Goal: Use online tool/utility: Utilize a website feature to perform a specific function

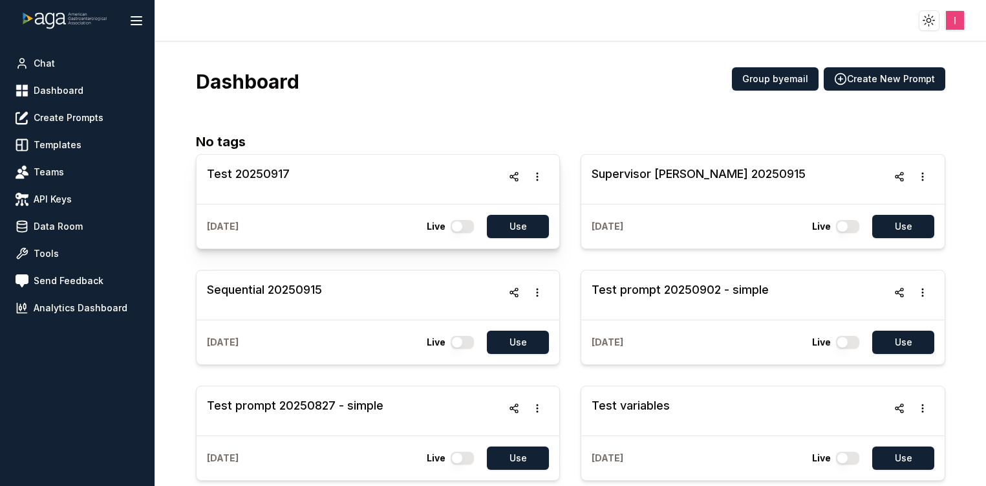
click at [270, 171] on h3 "Test 20250917" at bounding box center [248, 174] width 83 height 18
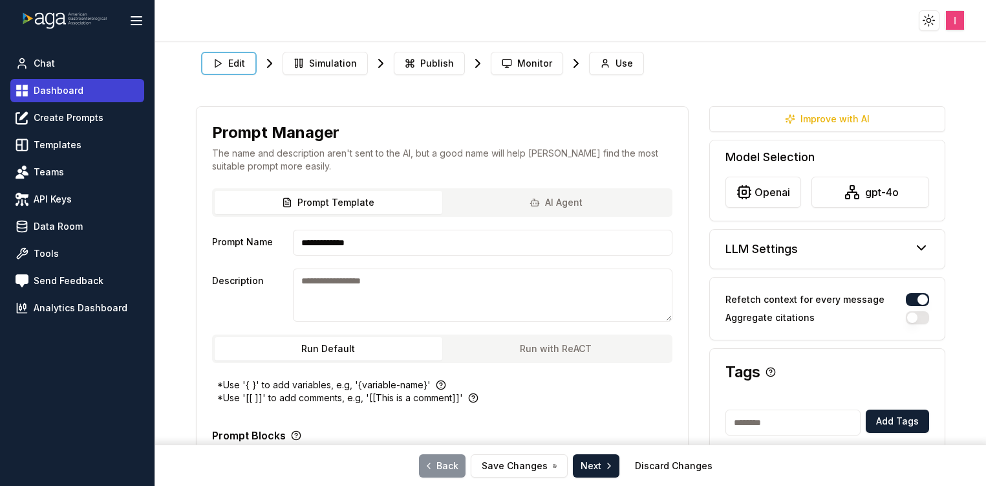
click at [57, 87] on span "Dashboard" at bounding box center [59, 90] width 50 height 13
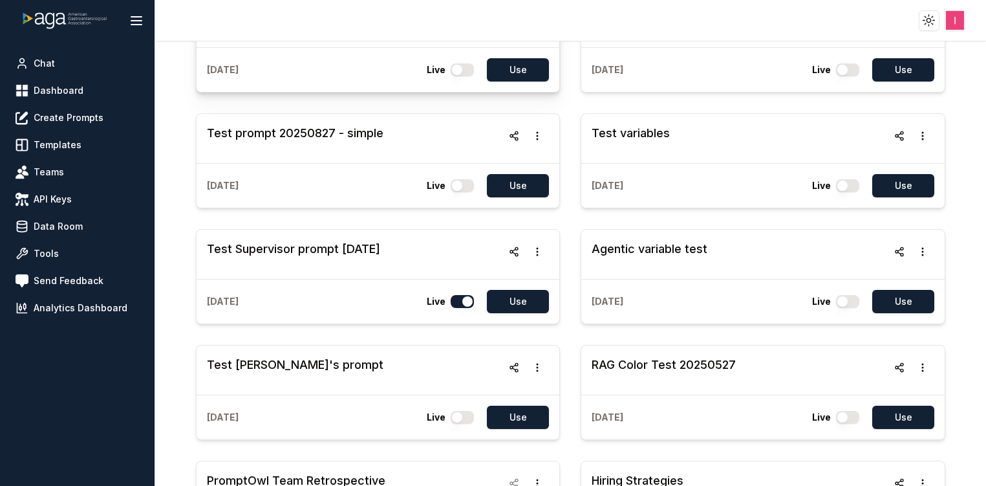
scroll to position [273, 0]
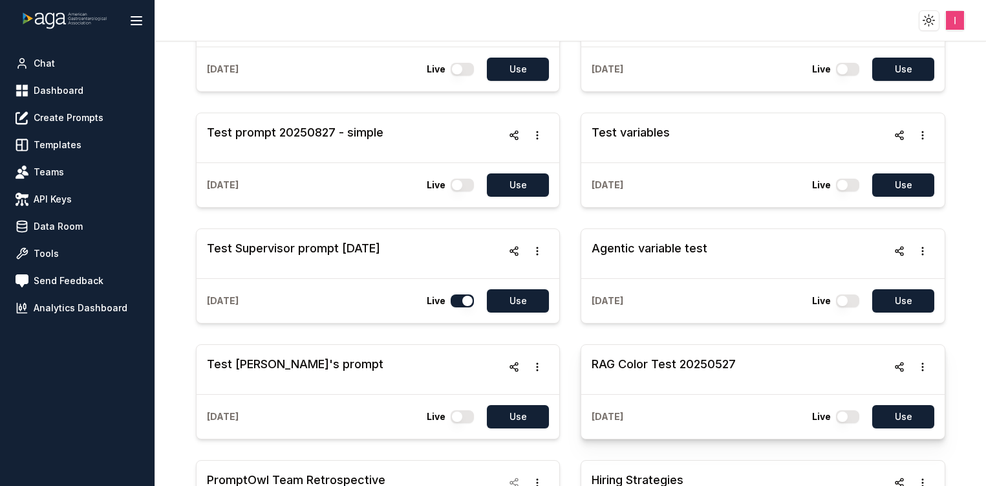
click at [627, 362] on h3 "RAG Color Test 20250527" at bounding box center [664, 364] width 144 height 18
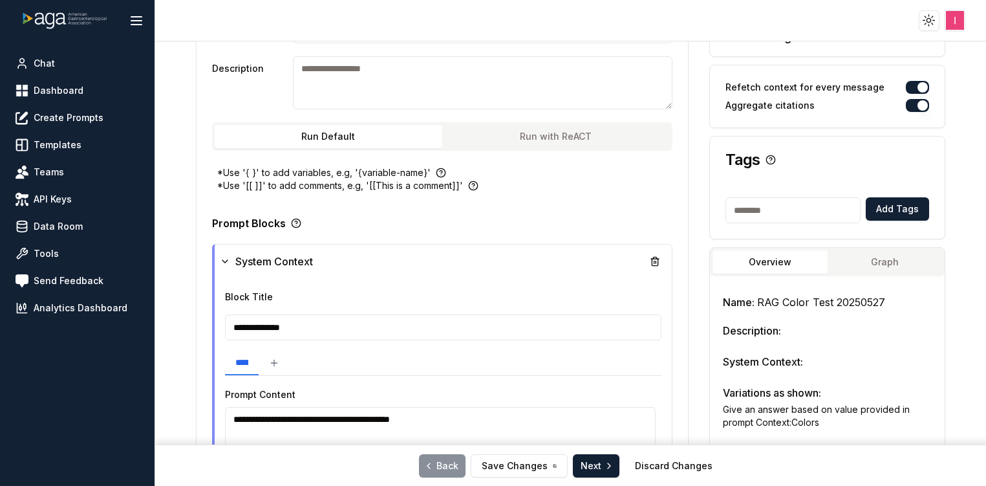
type textarea "******"
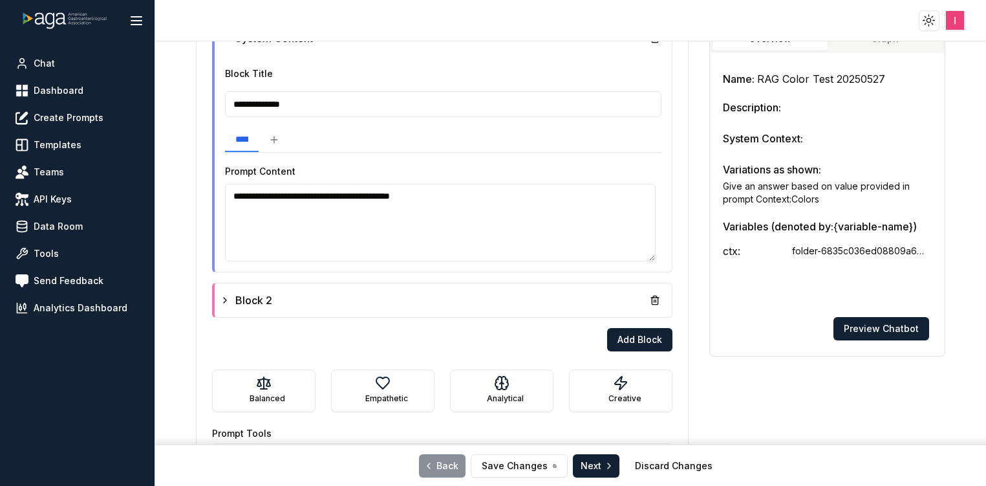
scroll to position [436, 0]
click at [363, 308] on div "Block 2" at bounding box center [443, 299] width 447 height 23
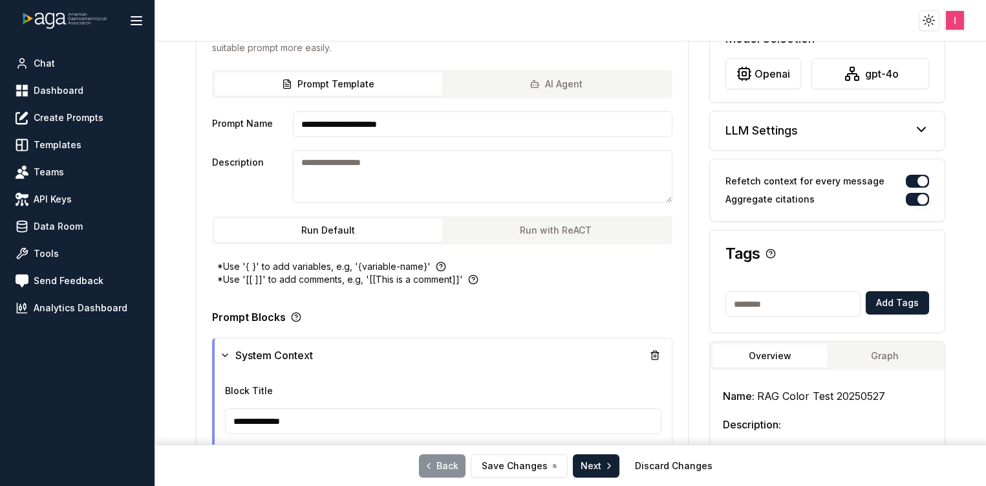
scroll to position [0, 0]
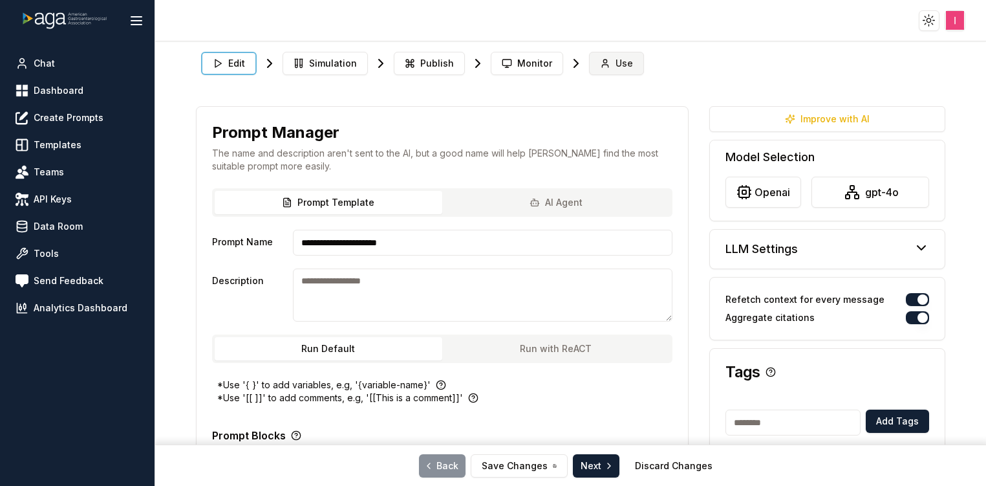
click at [616, 66] on span "Use" at bounding box center [624, 63] width 17 height 13
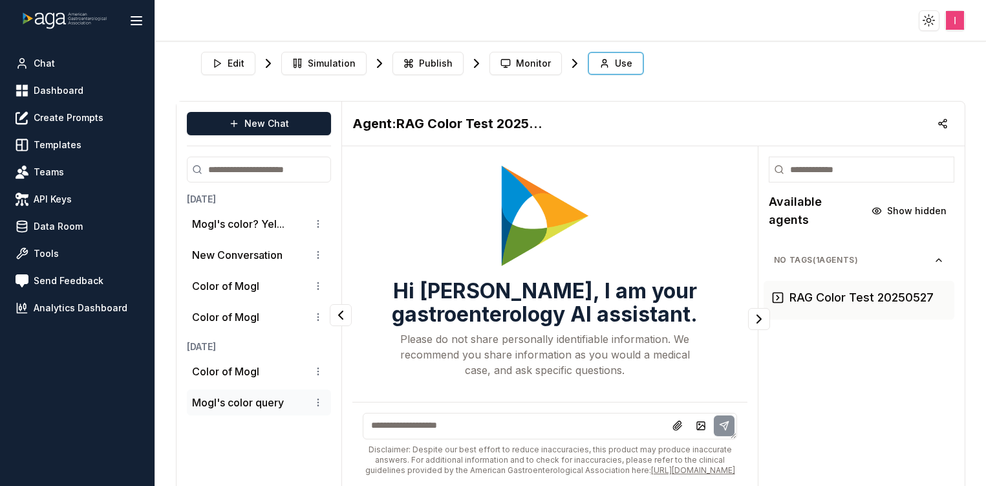
click at [273, 392] on li "Mogl's color query" at bounding box center [259, 402] width 144 height 26
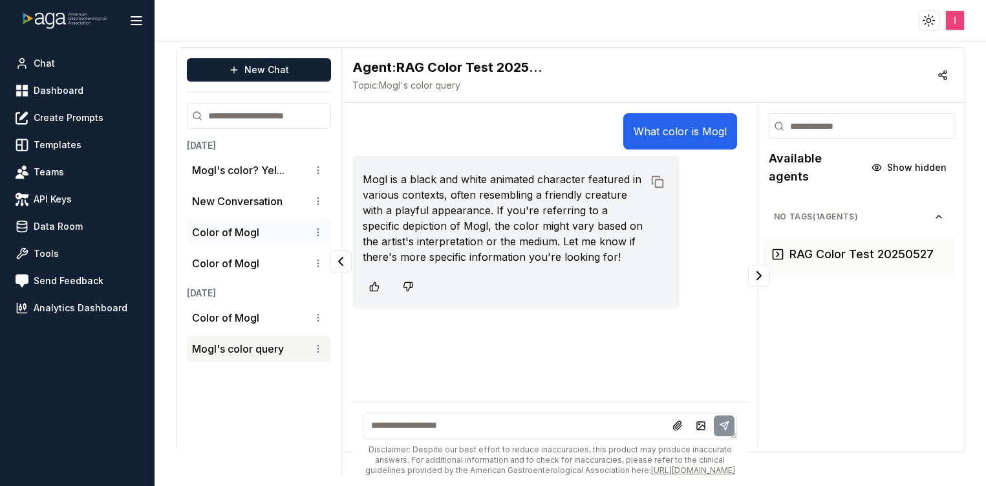
scroll to position [67, 0]
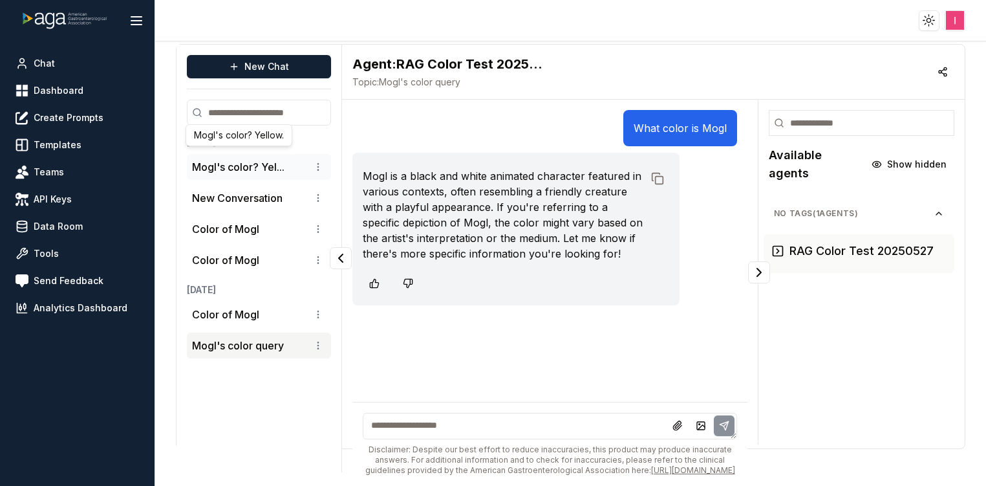
click at [248, 159] on button "Mogl's color? Yel..." at bounding box center [238, 167] width 92 height 16
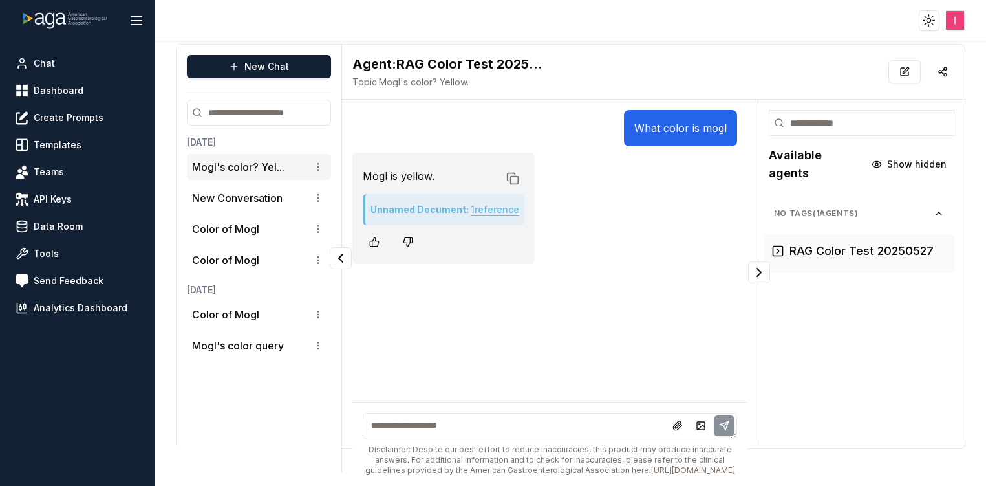
scroll to position [0, 0]
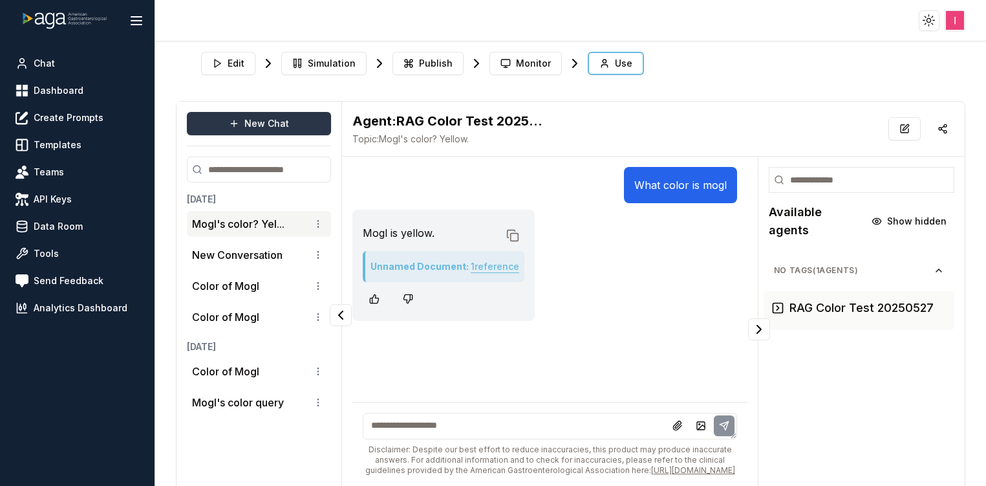
click at [255, 122] on button "New Chat" at bounding box center [259, 123] width 144 height 23
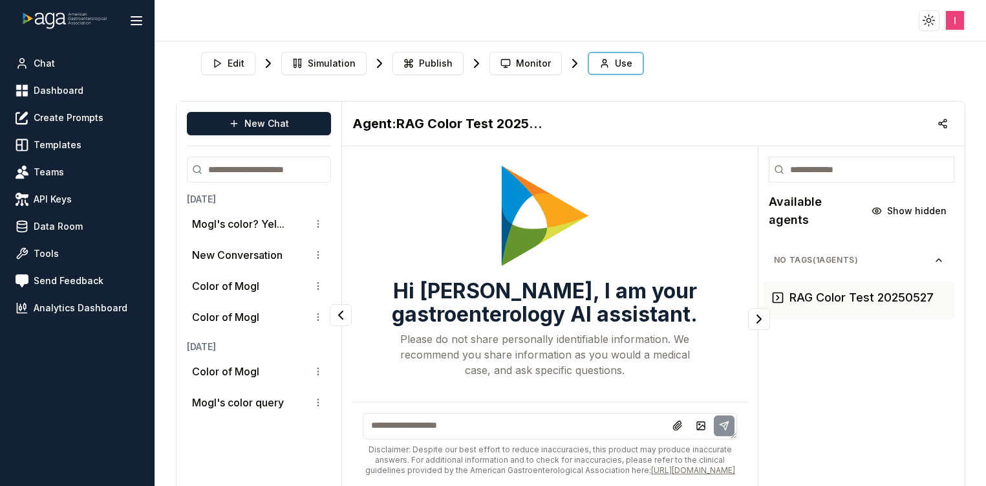
click at [428, 415] on textarea at bounding box center [550, 426] width 374 height 27
type textarea "**********"
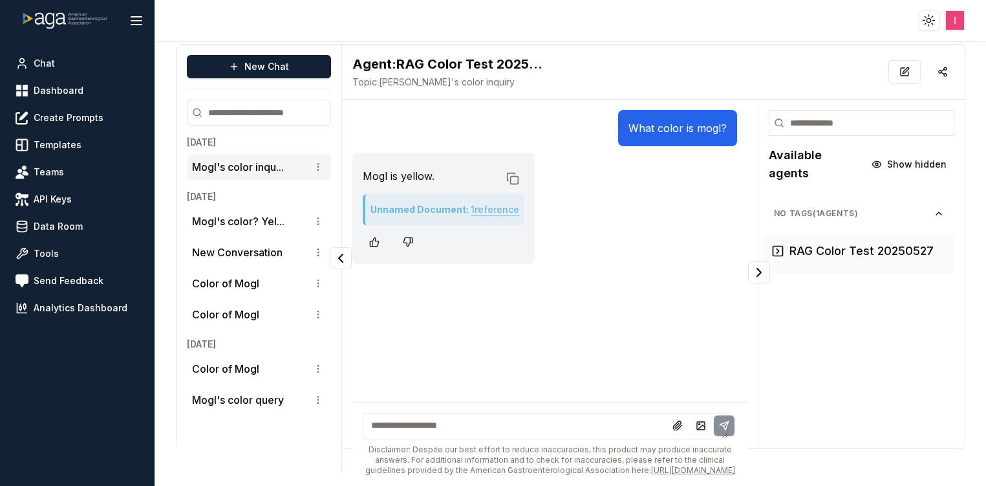
scroll to position [67, 0]
click at [63, 88] on span "Dashboard" at bounding box center [59, 90] width 50 height 13
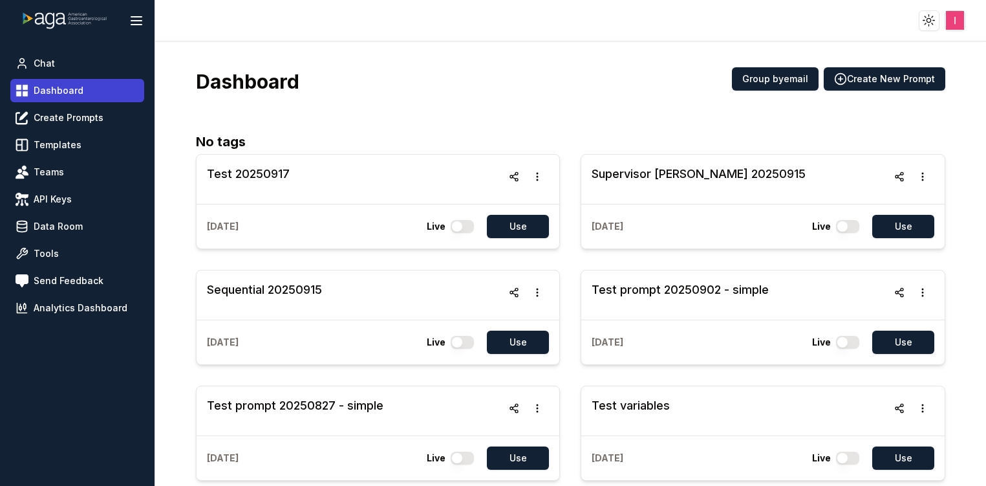
click at [43, 90] on span "Dashboard" at bounding box center [59, 90] width 50 height 13
